Goal: Share content: Share content

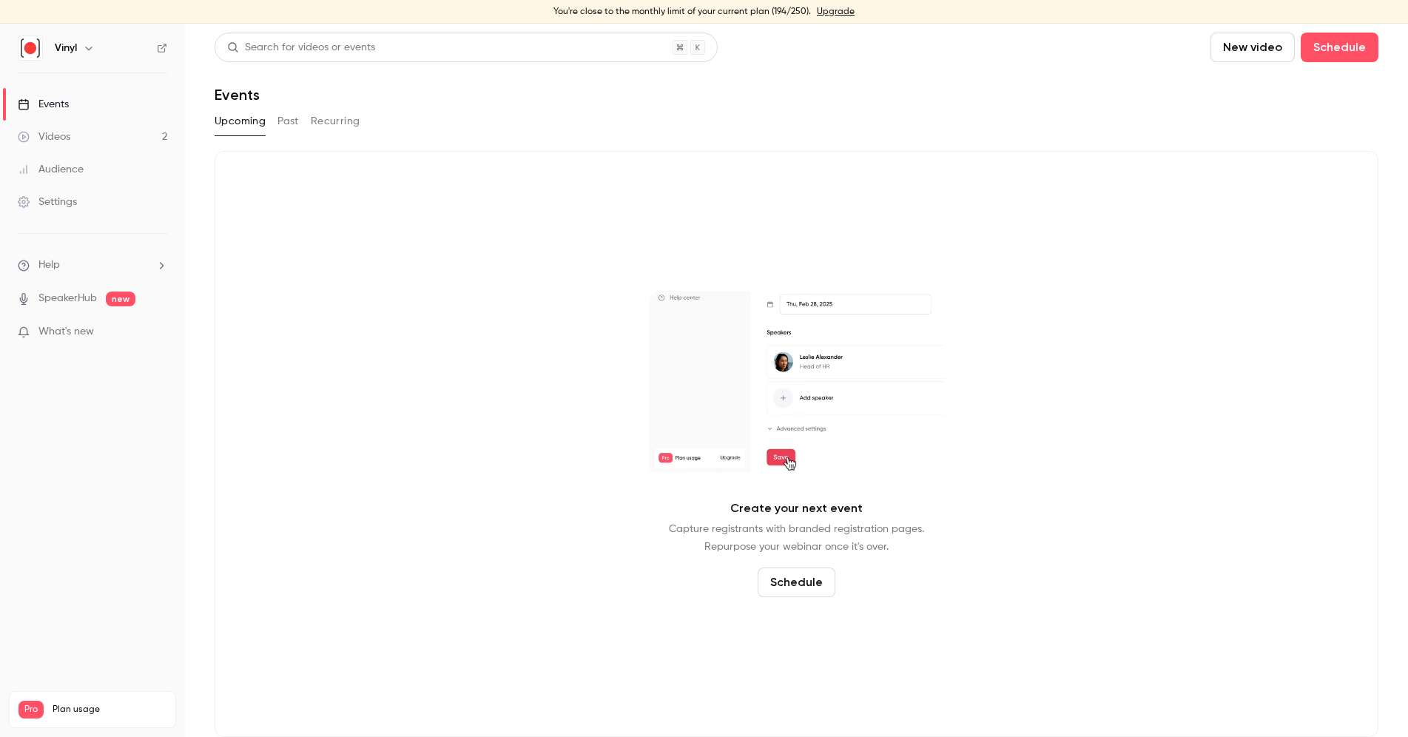
click at [80, 125] on link "Videos 2" at bounding box center [92, 137] width 185 height 33
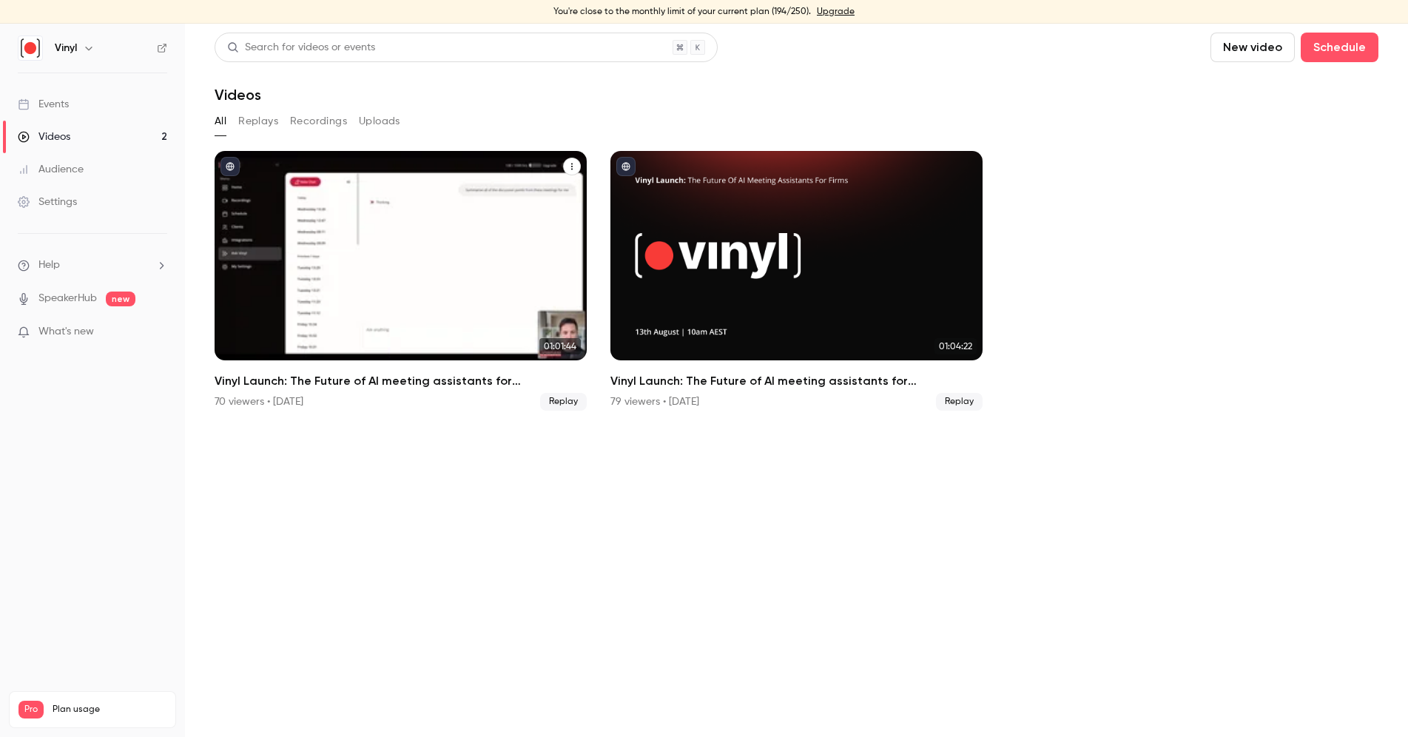
click at [428, 270] on div "Vinyl Launch: The Future of AI meeting assistants for accountants & bookkeepers" at bounding box center [401, 255] width 372 height 209
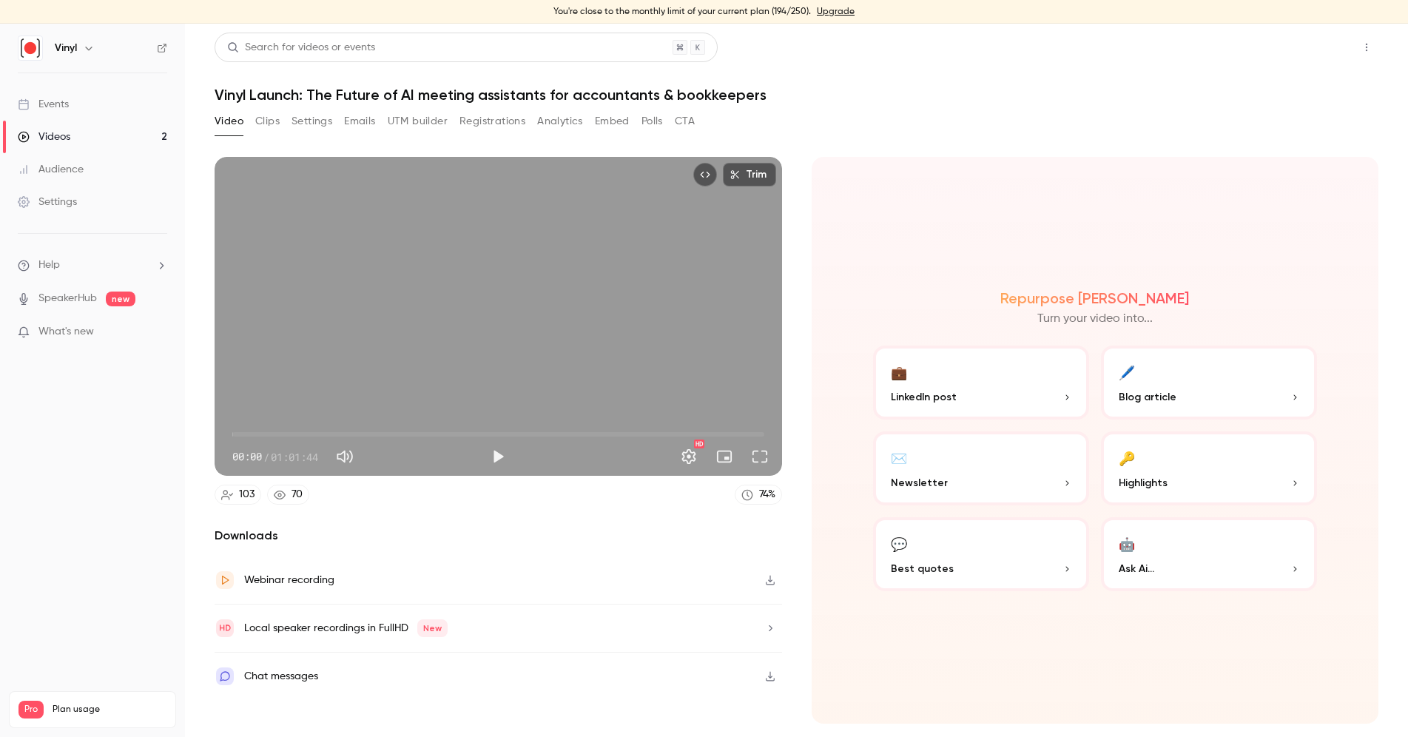
click at [1301, 54] on button "Share" at bounding box center [1313, 48] width 58 height 30
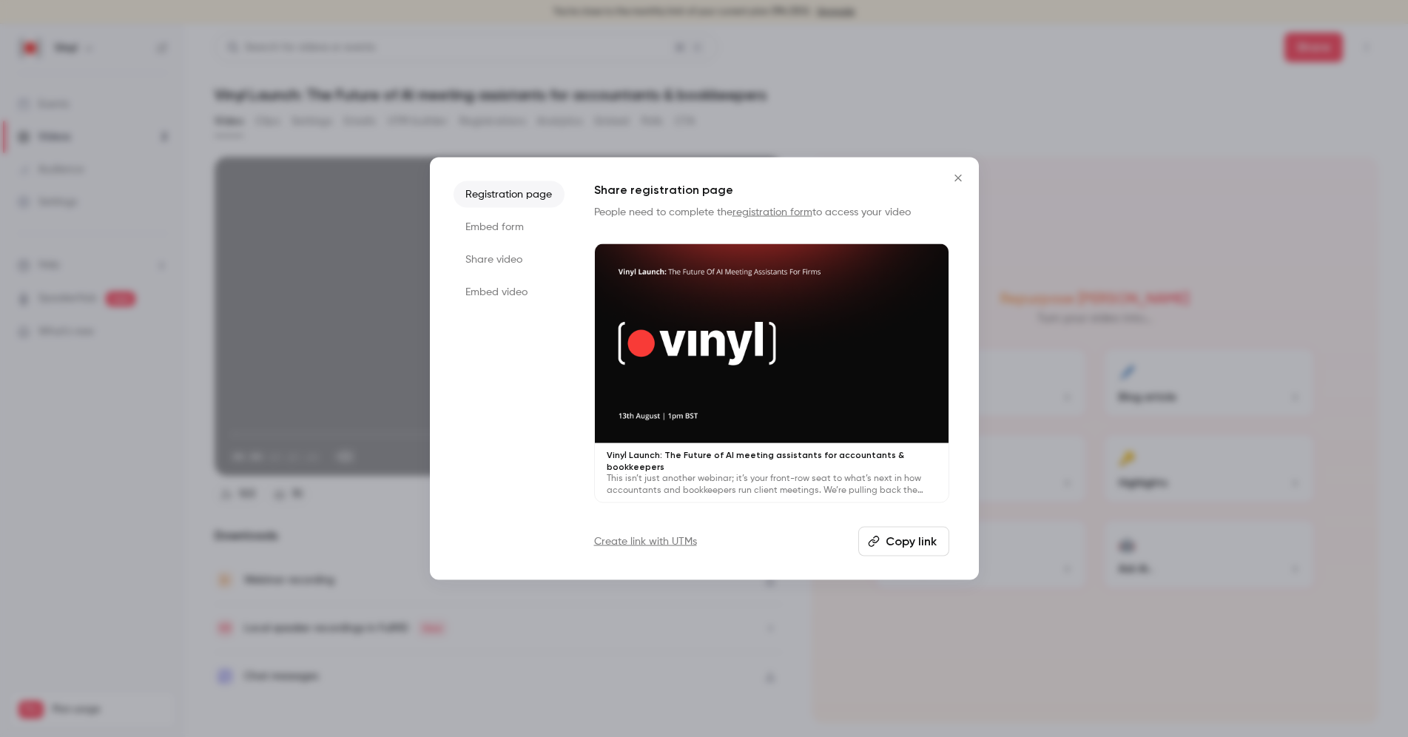
drag, startPoint x: 487, startPoint y: 265, endPoint x: 573, endPoint y: 263, distance: 86.6
click at [488, 265] on li "Share video" at bounding box center [509, 259] width 111 height 27
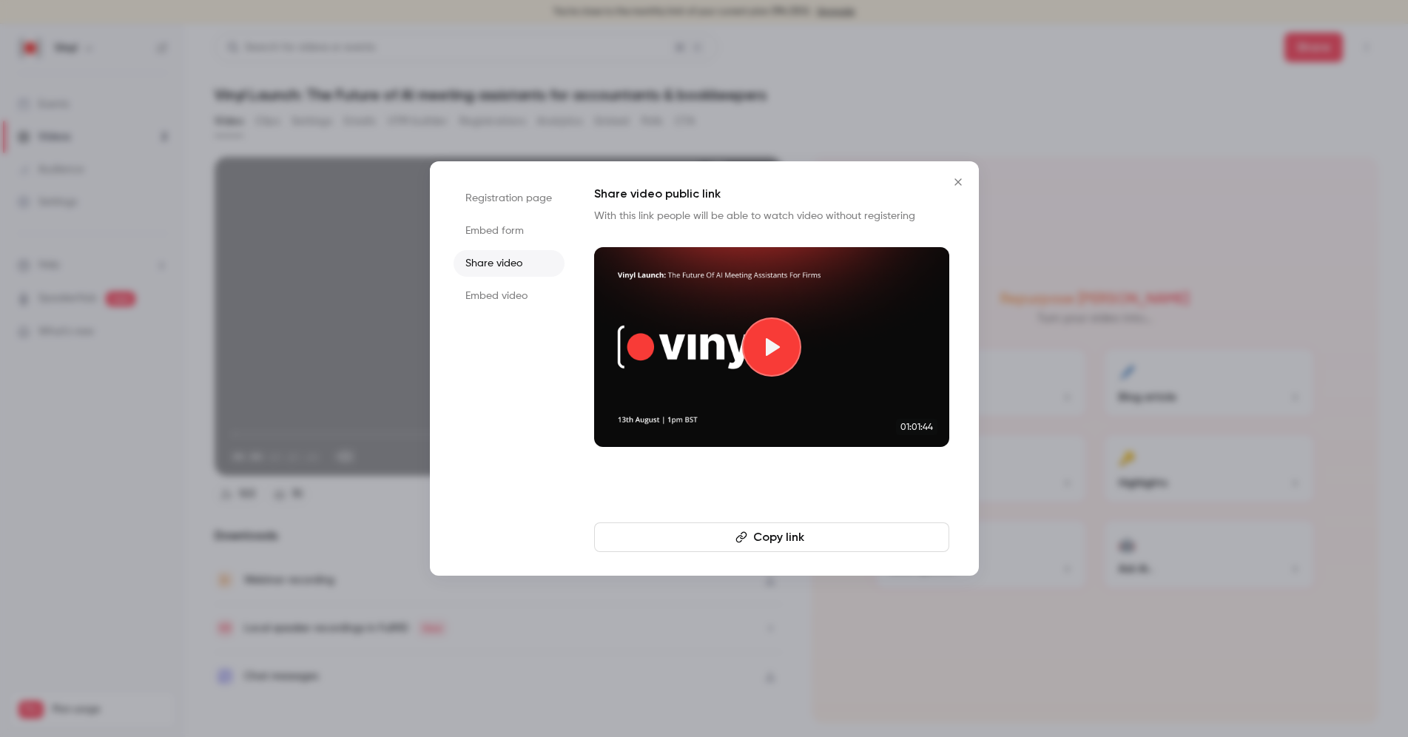
click at [768, 541] on button "Copy link" at bounding box center [771, 537] width 355 height 30
click at [767, 536] on button "Copy link" at bounding box center [771, 537] width 355 height 30
